Goal: Task Accomplishment & Management: Manage account settings

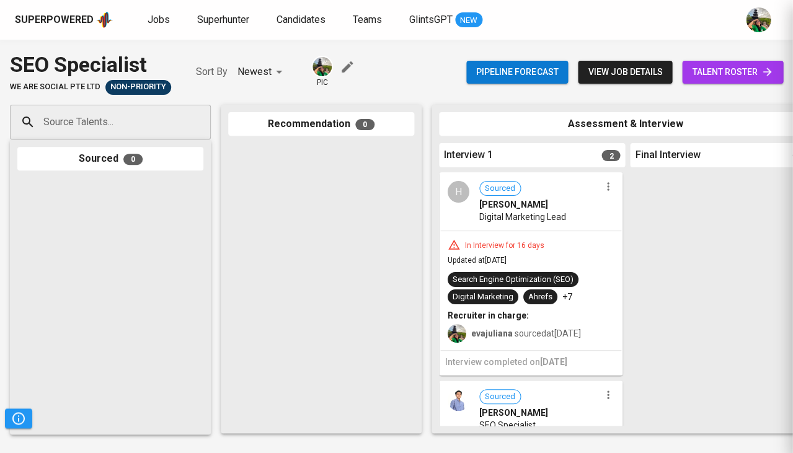
scroll to position [53, 0]
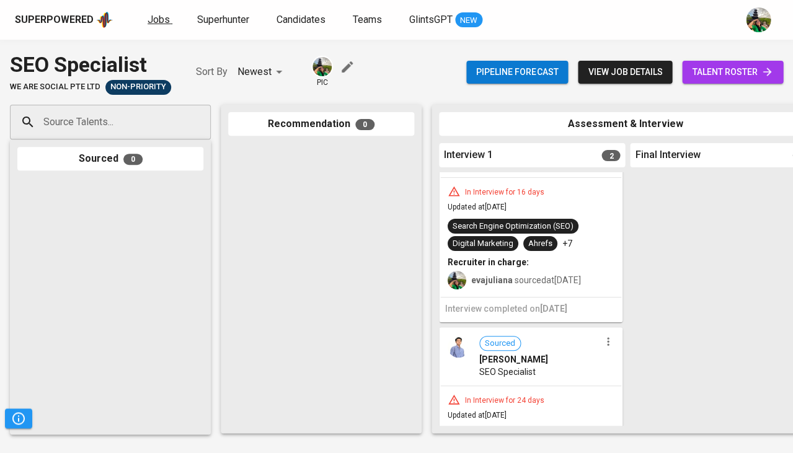
click at [155, 16] on span "Jobs" at bounding box center [159, 20] width 22 height 12
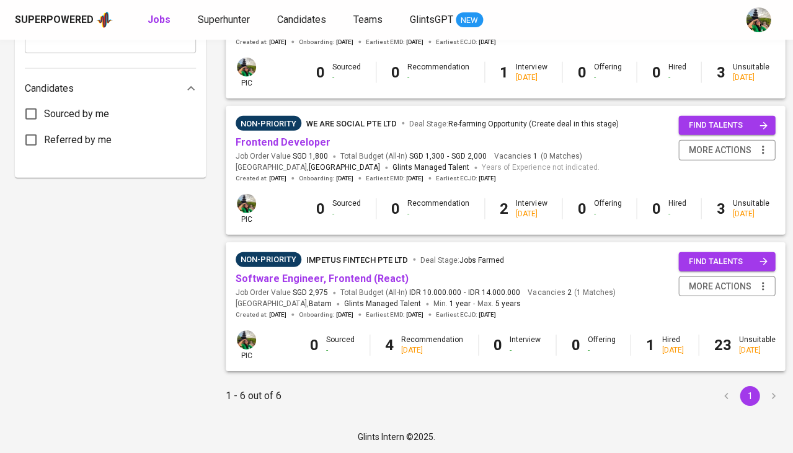
scroll to position [620, 0]
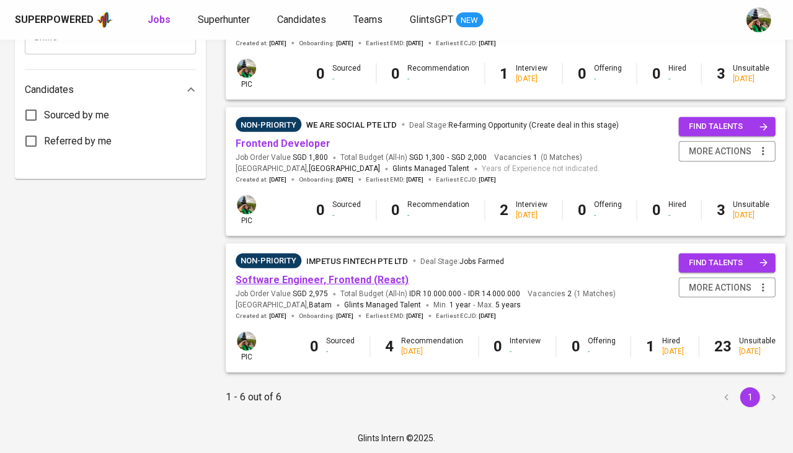
click at [305, 274] on link "Software Engineer, Frontend (React)" at bounding box center [322, 280] width 173 height 12
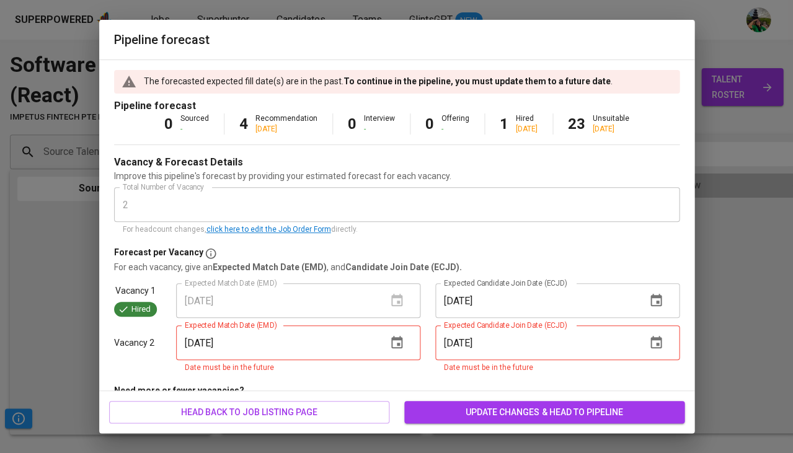
click at [748, 82] on div "Pipeline forecast The forecasted expected fill date(s) are in the past. To cont…" at bounding box center [396, 226] width 793 height 453
click at [463, 424] on div "head back to job listing page update changes & head to pipeline" at bounding box center [396, 412] width 595 height 43
click at [398, 339] on icon "button" at bounding box center [397, 343] width 15 height 15
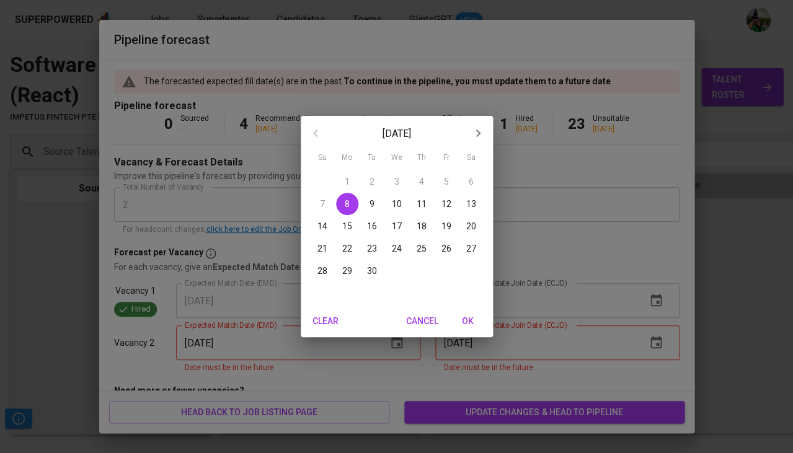
click at [467, 319] on span "OK" at bounding box center [468, 322] width 30 height 16
type input "[DATE]"
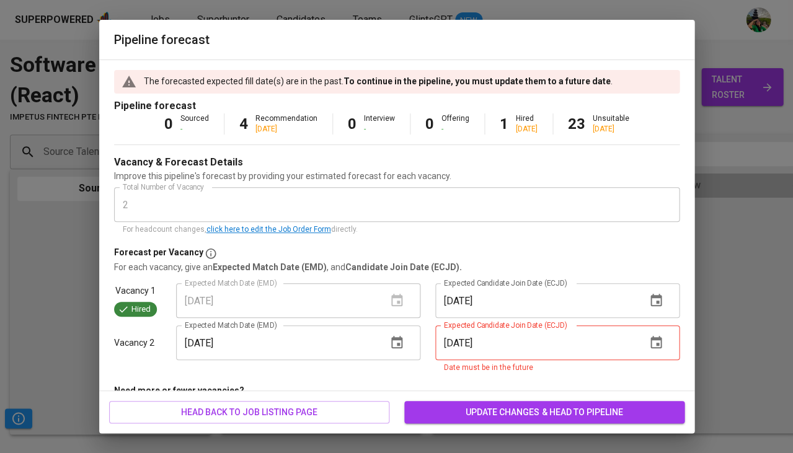
click at [650, 336] on icon "button" at bounding box center [656, 343] width 15 height 15
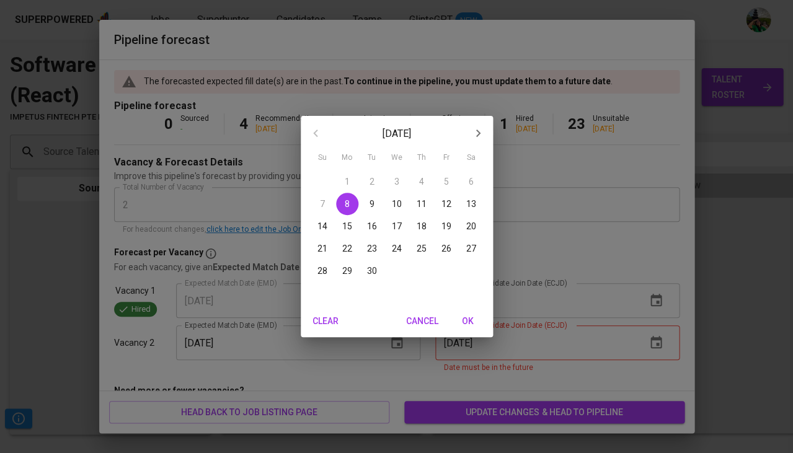
click at [463, 318] on span "OK" at bounding box center [468, 322] width 30 height 16
type input "[DATE]"
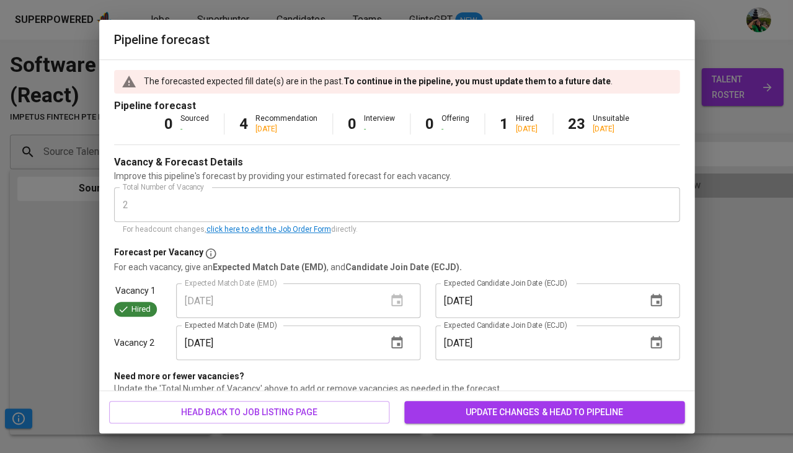
click at [490, 416] on span "update changes & head to pipeline" at bounding box center [544, 413] width 261 height 16
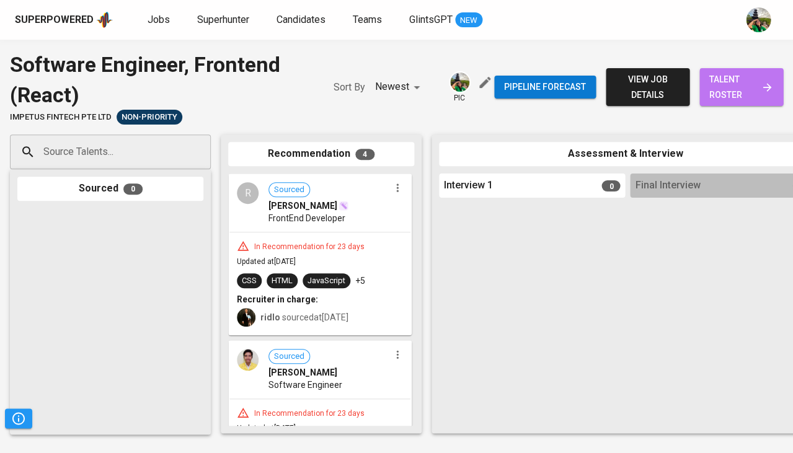
click at [707, 83] on link "talent roster" at bounding box center [742, 87] width 84 height 38
